Goal: Information Seeking & Learning: Find contact information

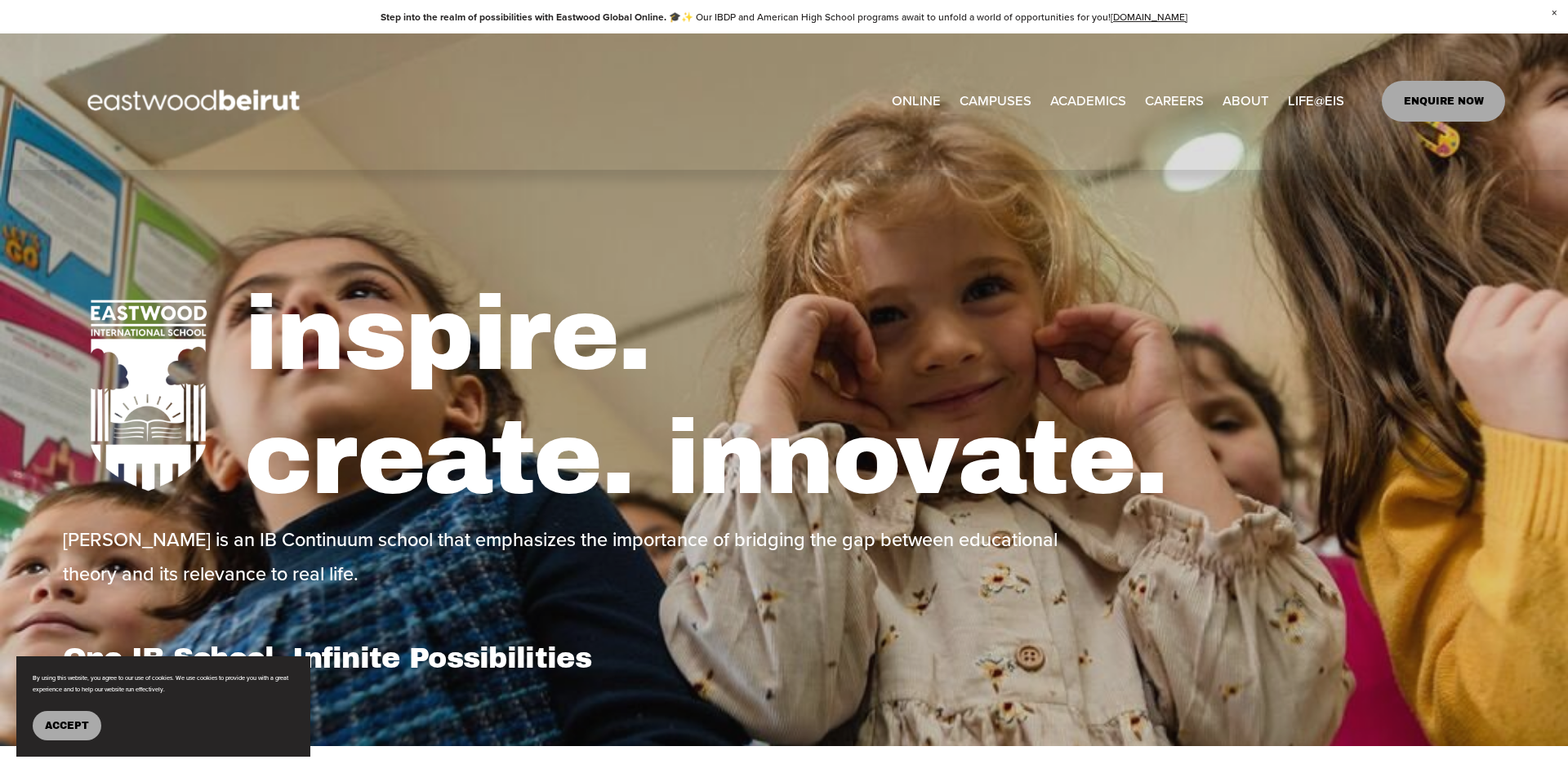
select select "**"
click at [76, 720] on span "Accept" at bounding box center [67, 725] width 44 height 12
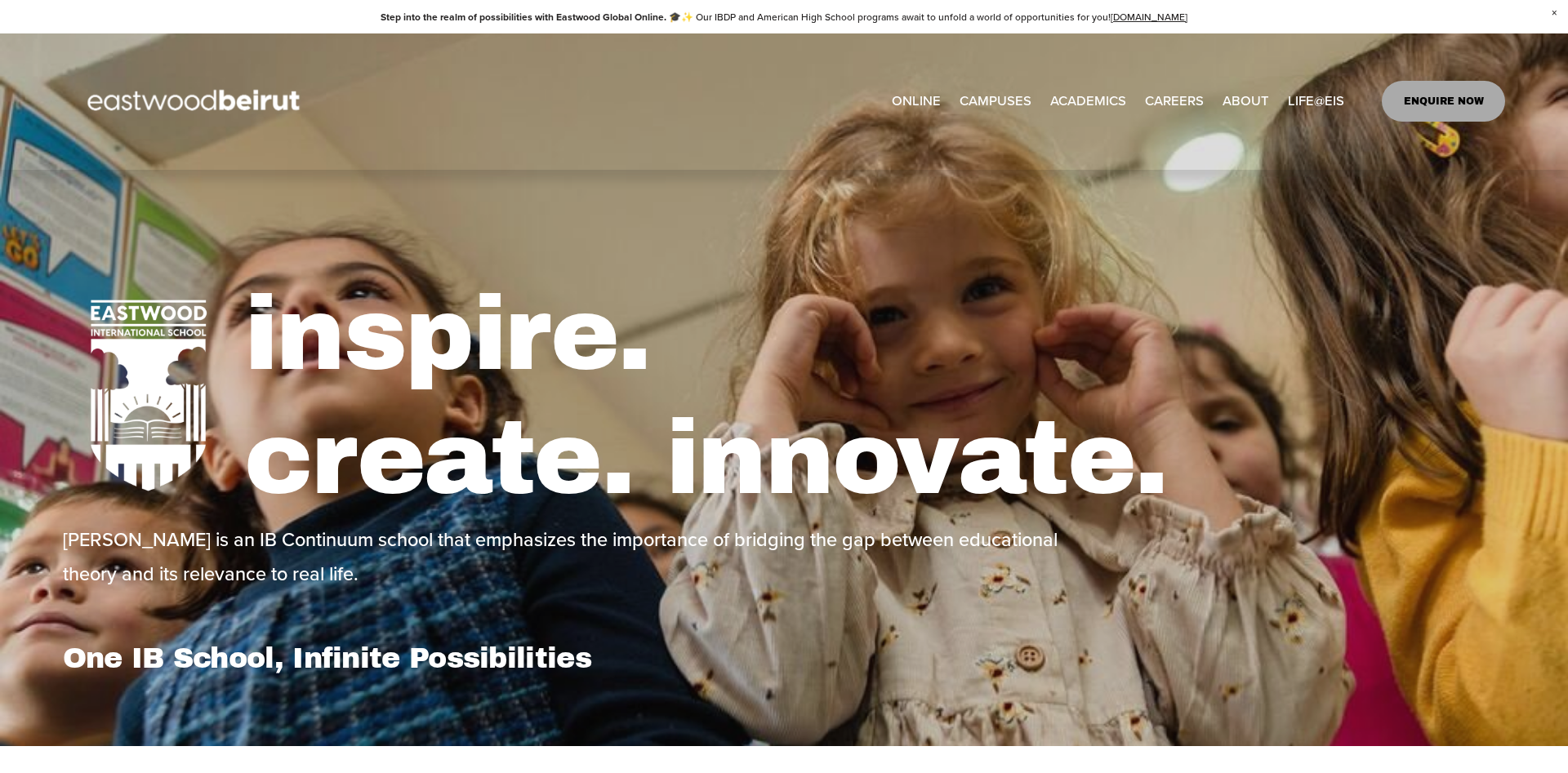
click at [1259, 100] on span "ABOUT" at bounding box center [1245, 101] width 47 height 24
click at [0, 0] on span "About" at bounding box center [0, 0] width 0 height 0
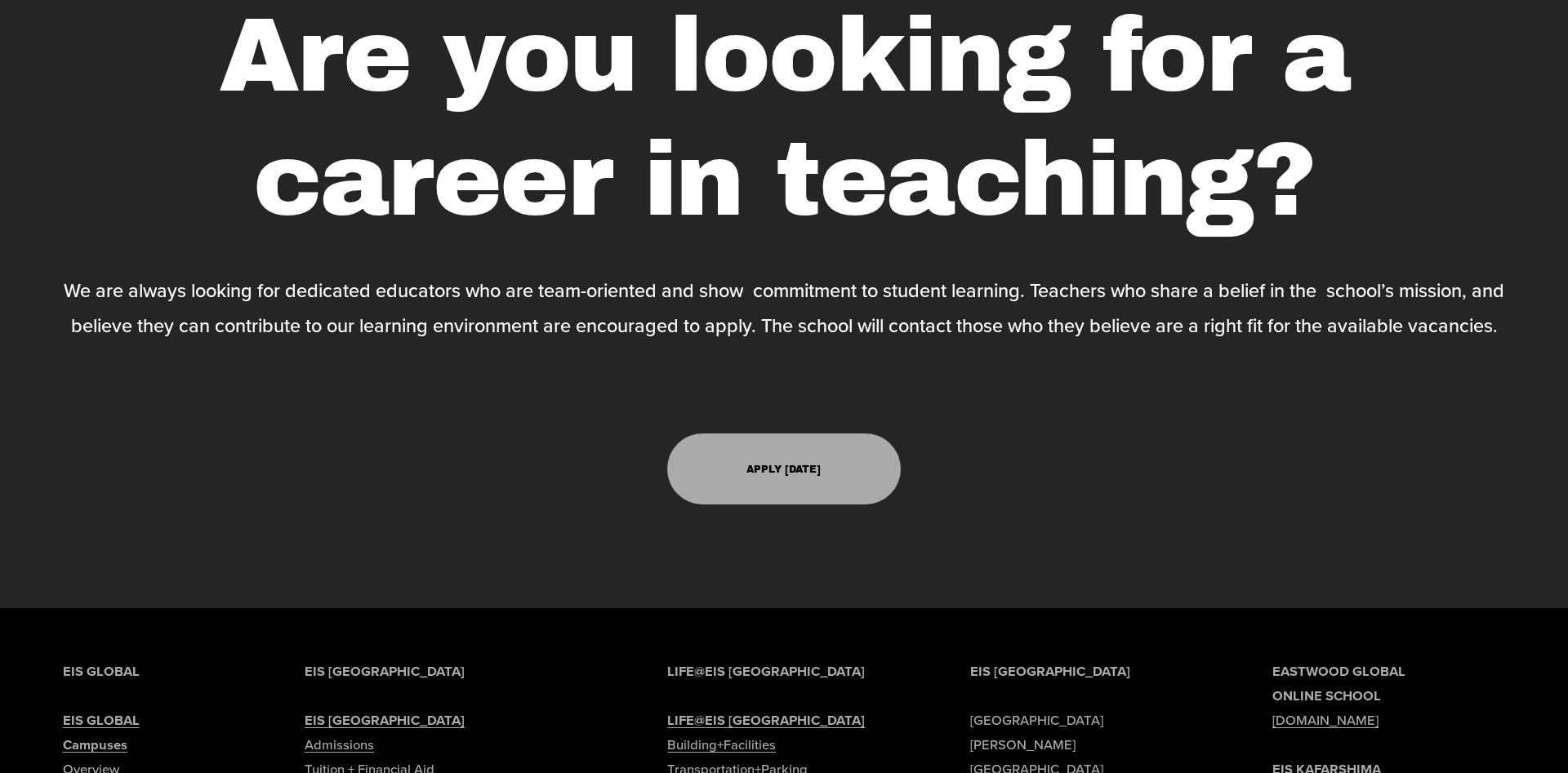
scroll to position [5161, 0]
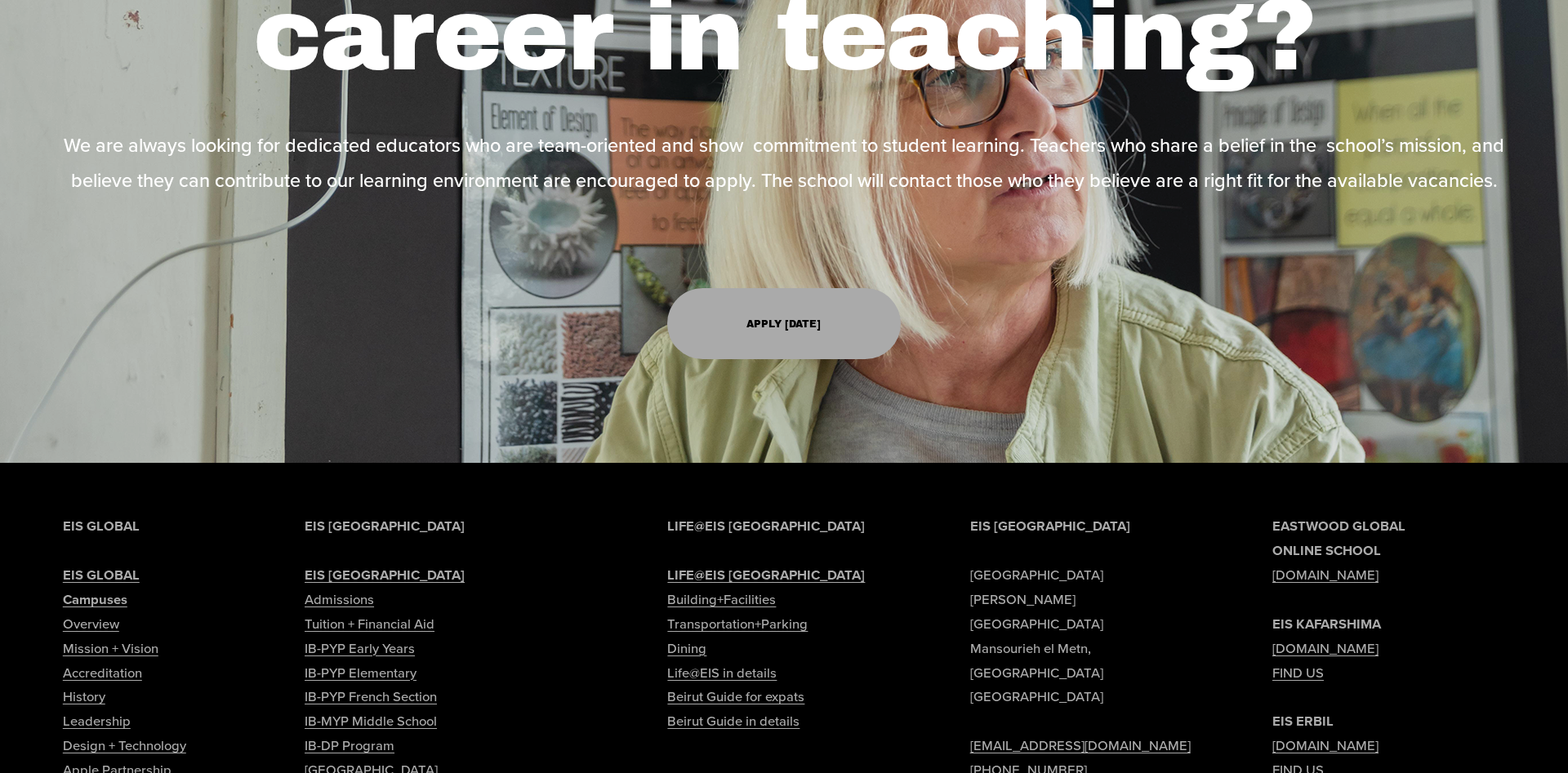
drag, startPoint x: 970, startPoint y: 423, endPoint x: 1151, endPoint y: 415, distance: 181.2
click at [1151, 514] on p "EIS [GEOGRAPHIC_DATA] [PERSON_NAME][GEOGRAPHIC_DATA] [EMAIL_ADDRESS][DOMAIN_NAM…" at bounding box center [1086, 673] width 232 height 317
copy p "[GEOGRAPHIC_DATA]"
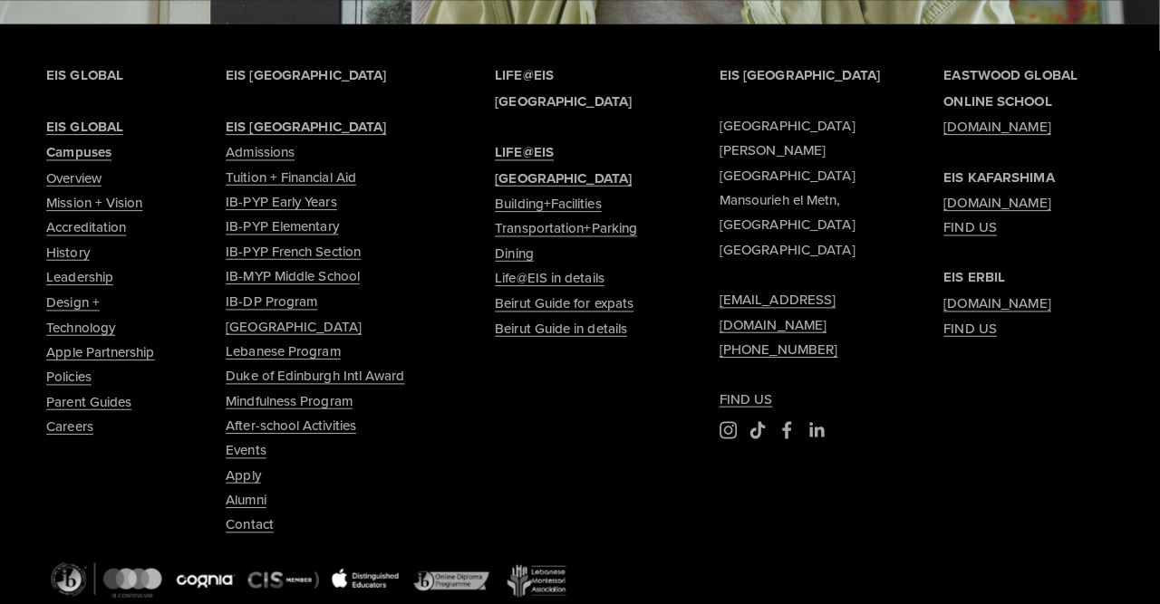
scroll to position [4726, 0]
